Goal: Navigation & Orientation: Find specific page/section

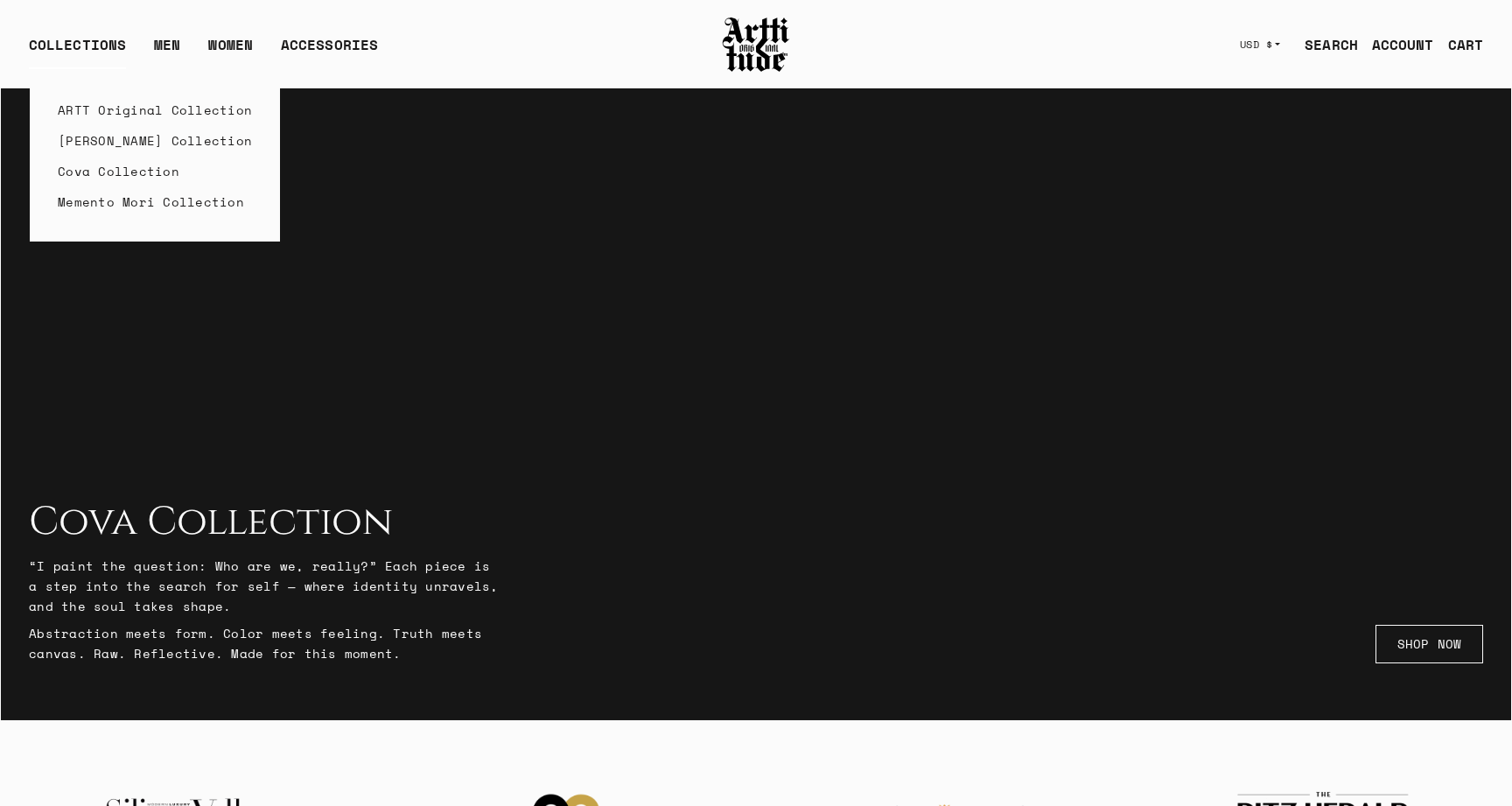
click at [89, 169] on link "Cova Collection" at bounding box center [155, 171] width 194 height 31
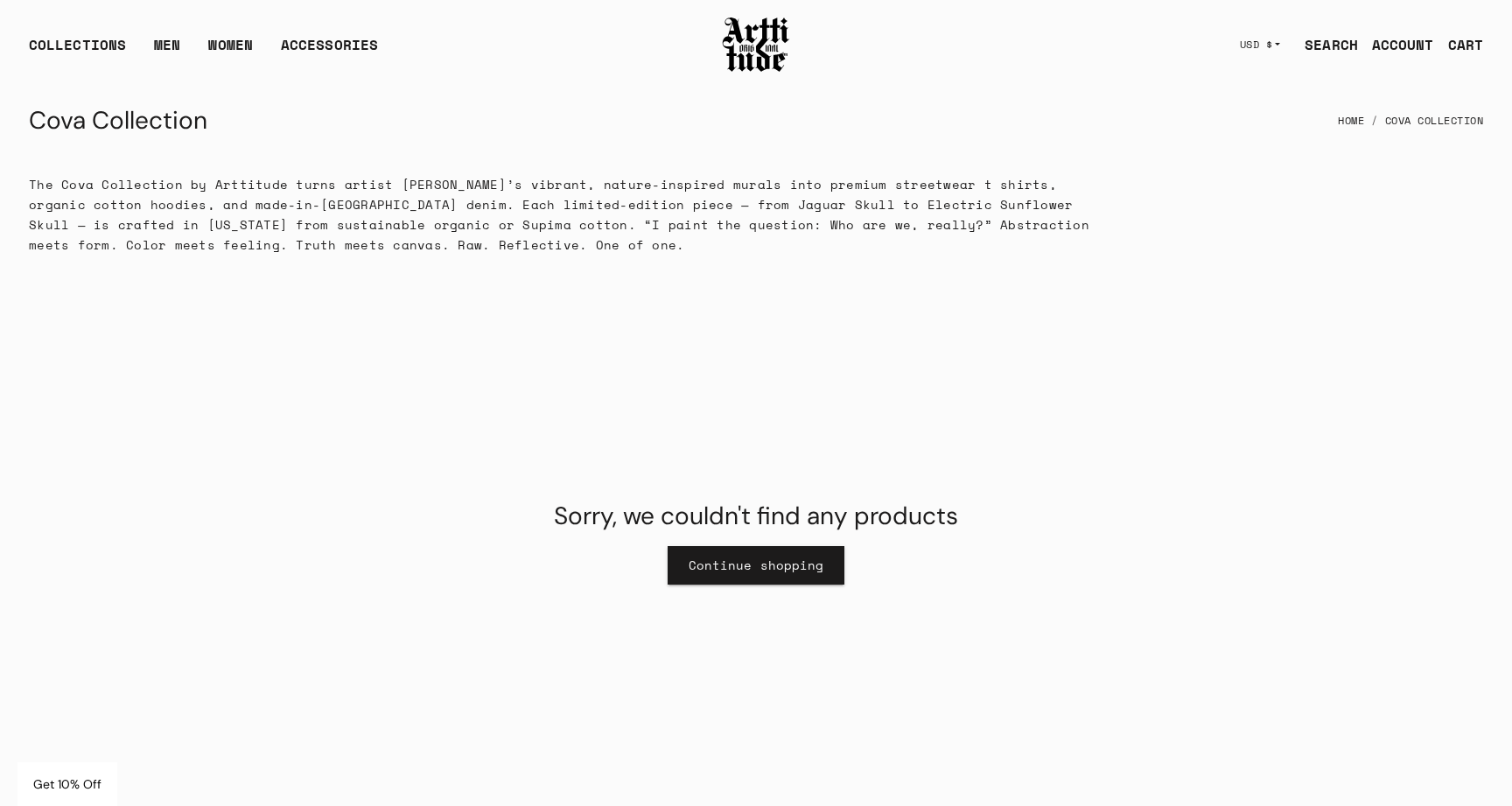
click at [751, 564] on link "Continue shopping" at bounding box center [757, 565] width 178 height 38
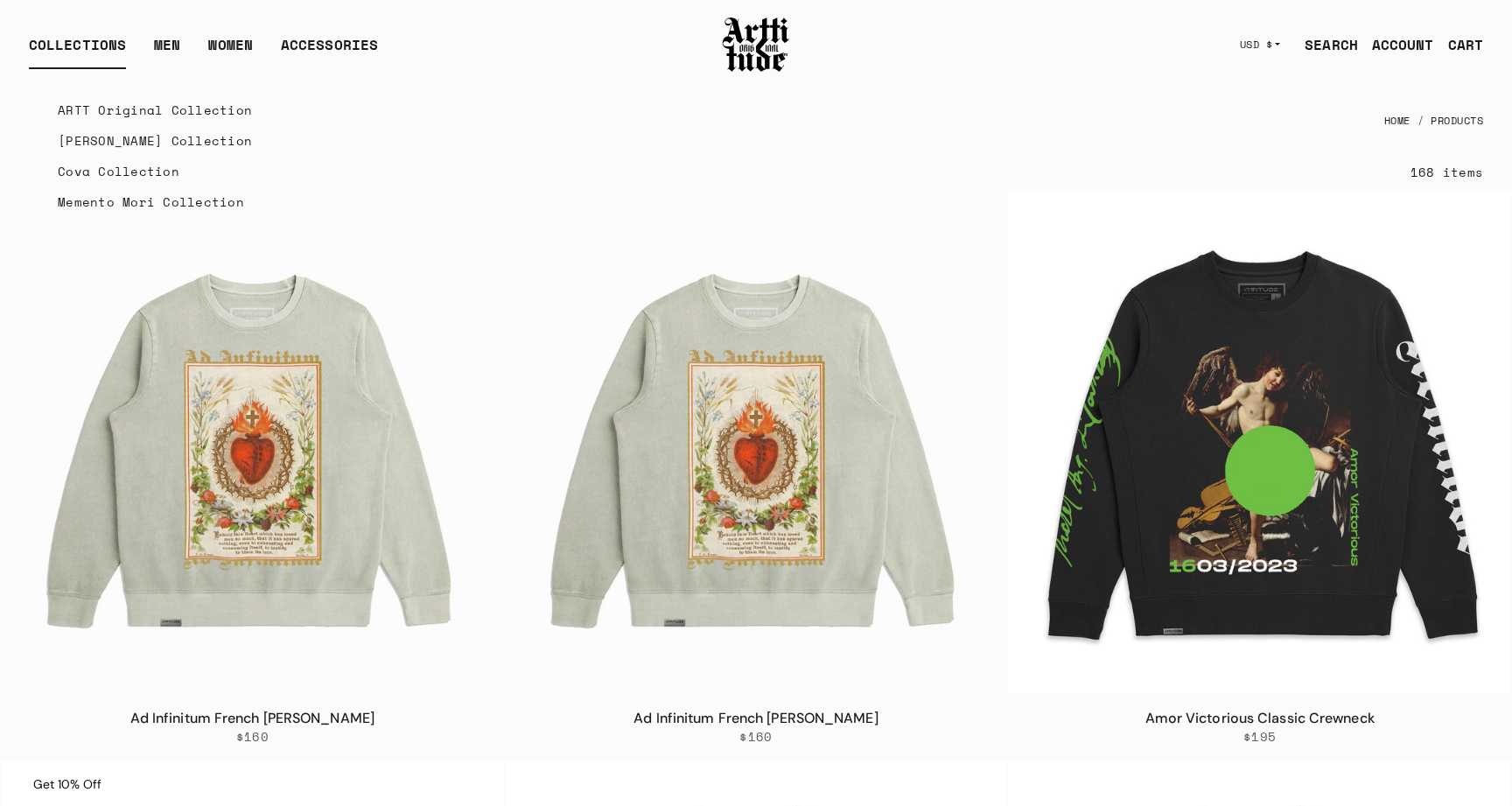
click at [108, 172] on link "Cova Collection" at bounding box center [155, 171] width 194 height 31
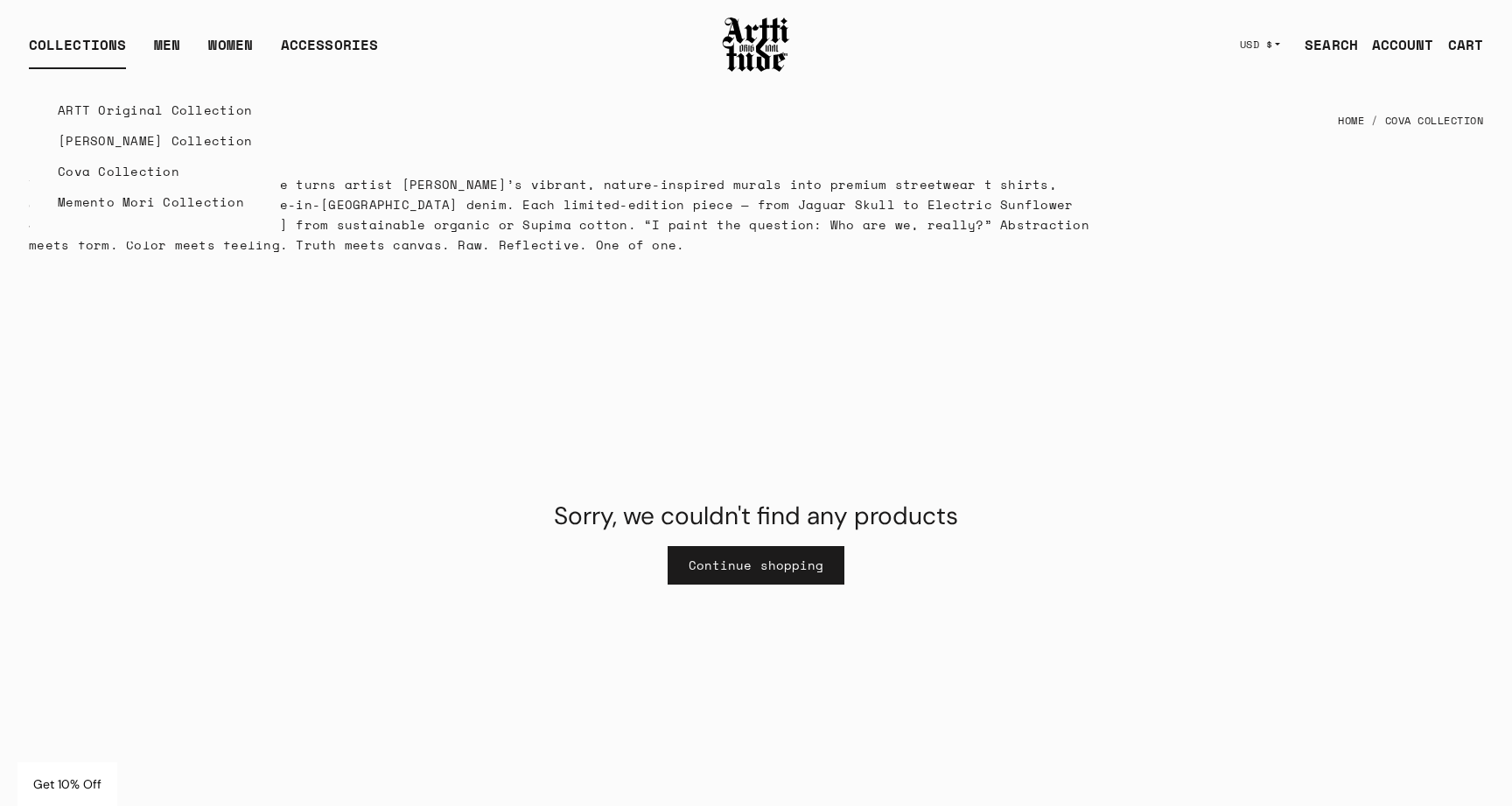
click at [110, 171] on link "Cova Collection" at bounding box center [155, 171] width 194 height 31
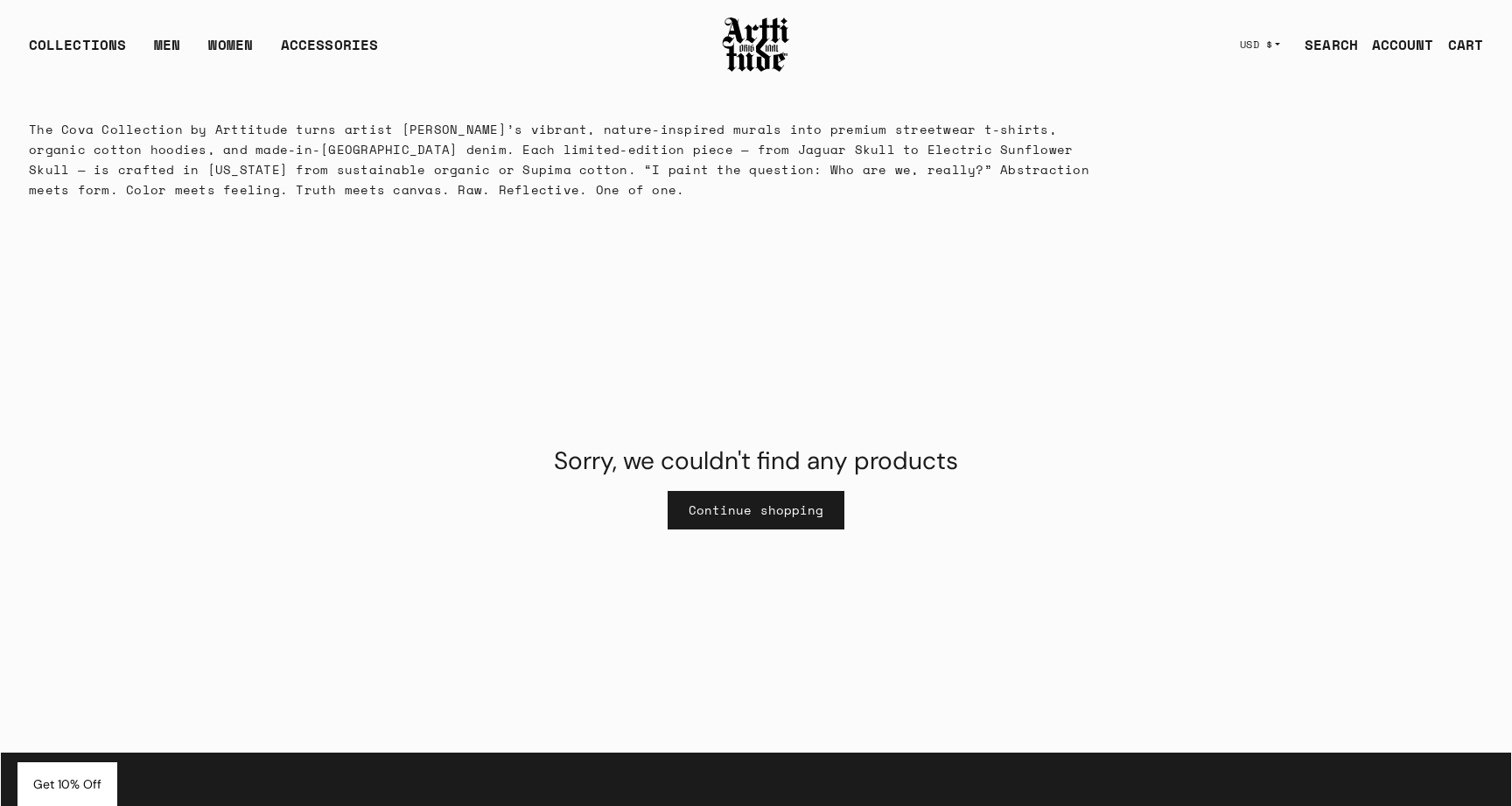
scroll to position [59, 0]
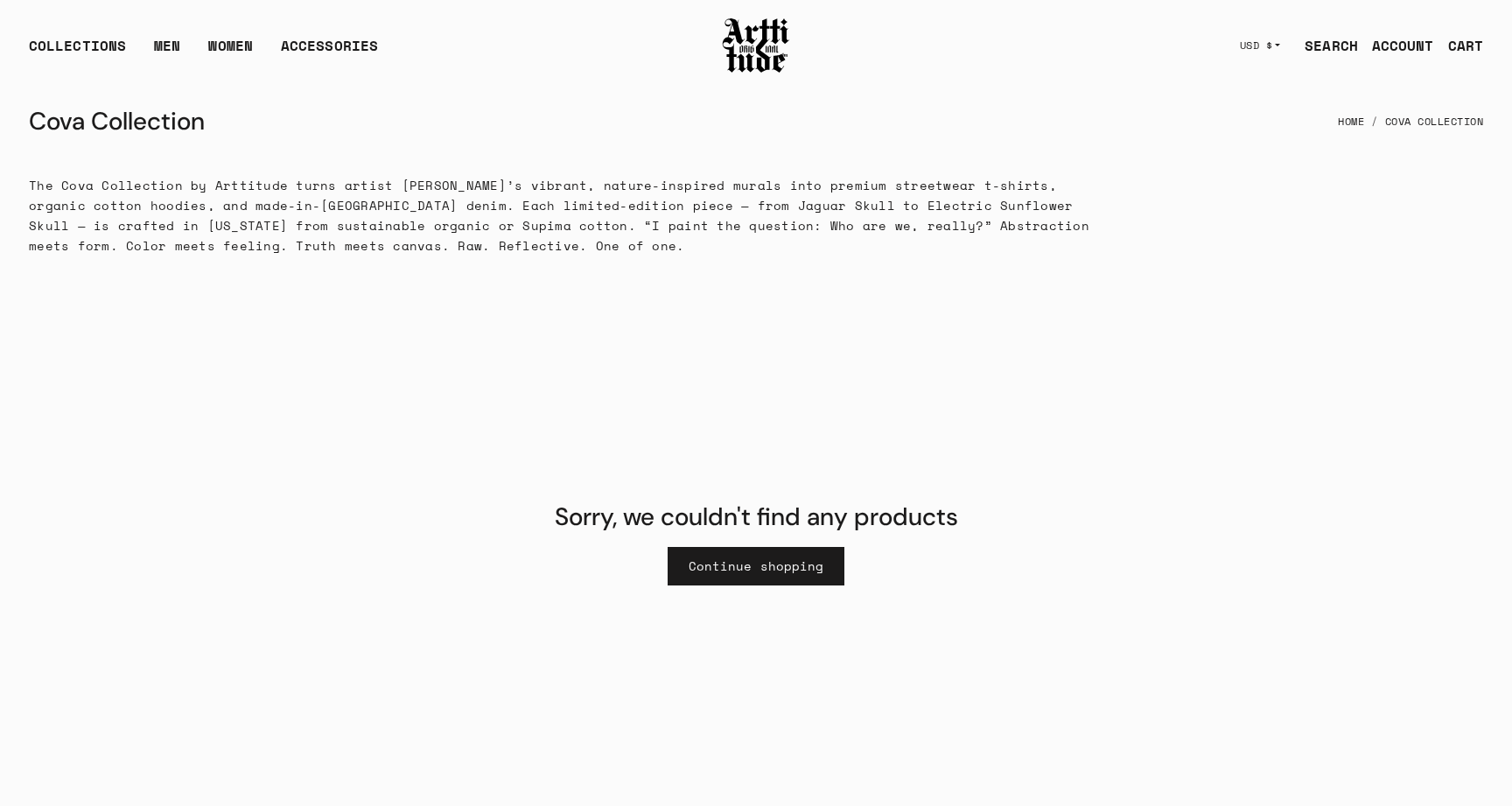
scroll to position [59, 0]
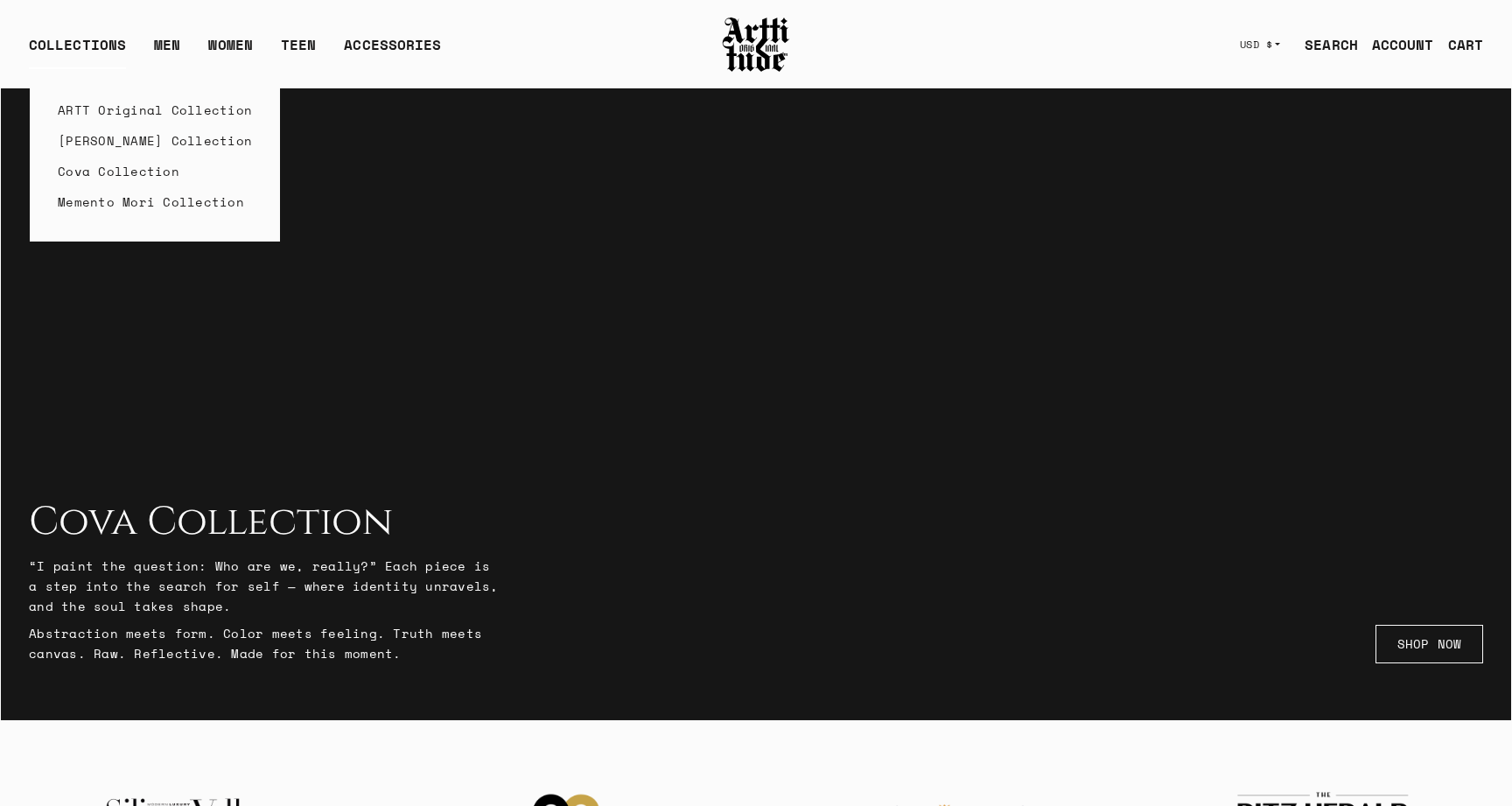
click at [115, 37] on div "COLLECTIONS" at bounding box center [77, 51] width 97 height 35
